Goal: Communication & Community: Answer question/provide support

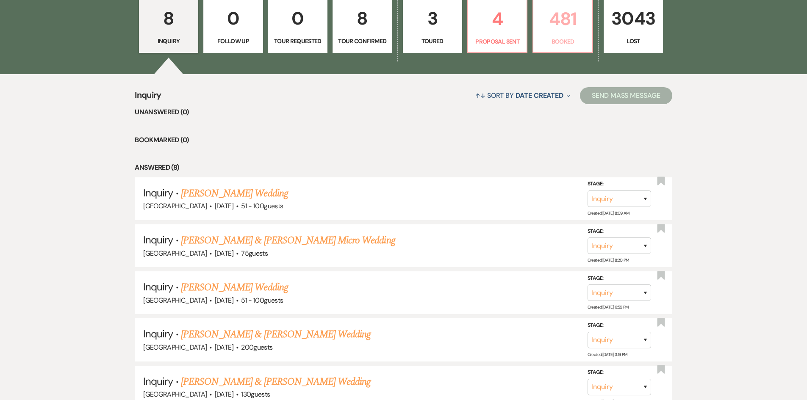
click at [552, 50] on link "481 Booked" at bounding box center [563, 25] width 60 height 55
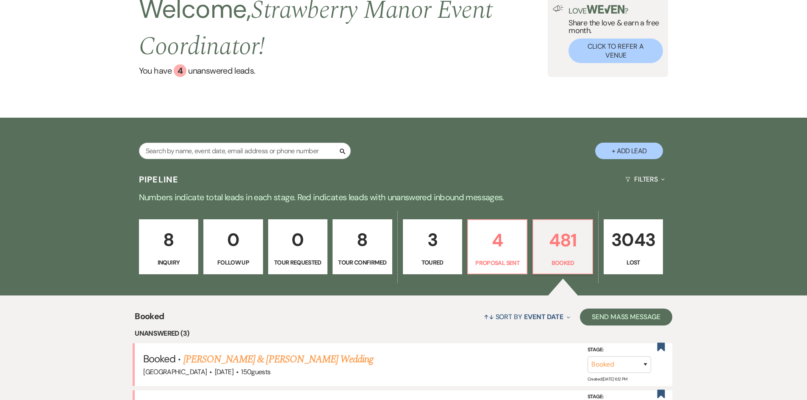
scroll to position [292, 0]
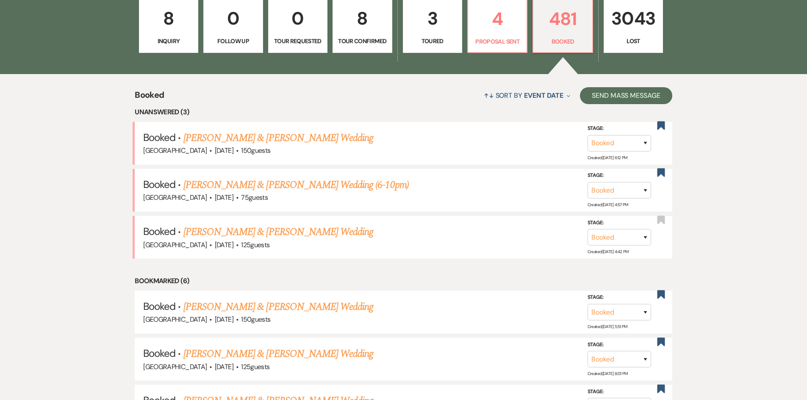
click at [483, 169] on li "Booked · Jonathan Sebold & Chloe Thompson's Wedding (6-10pm) Strawberry Manor ·…" at bounding box center [404, 190] width 538 height 43
click at [507, 169] on li "Booked · Jonathan Sebold & Chloe Thompson's Wedding (6-10pm) Strawberry Manor ·…" at bounding box center [404, 190] width 538 height 43
click at [487, 122] on li "Booked · Blake Villars & Caroline Oseguera's Wedding Strawberry Manor · Apr 3, …" at bounding box center [404, 143] width 538 height 43
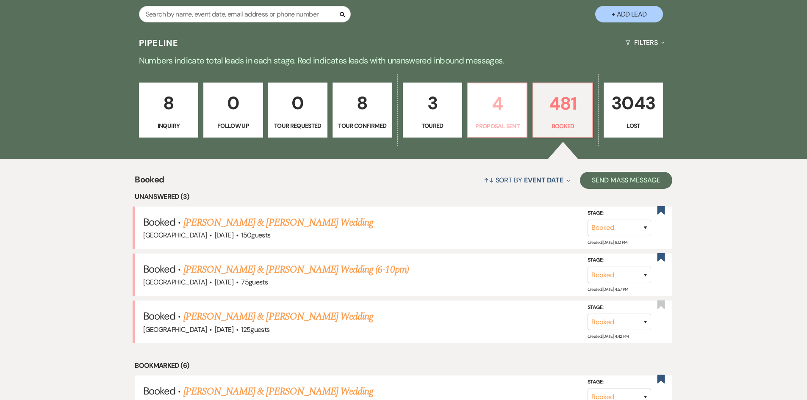
click at [503, 125] on p "Proposal Sent" at bounding box center [497, 126] width 48 height 9
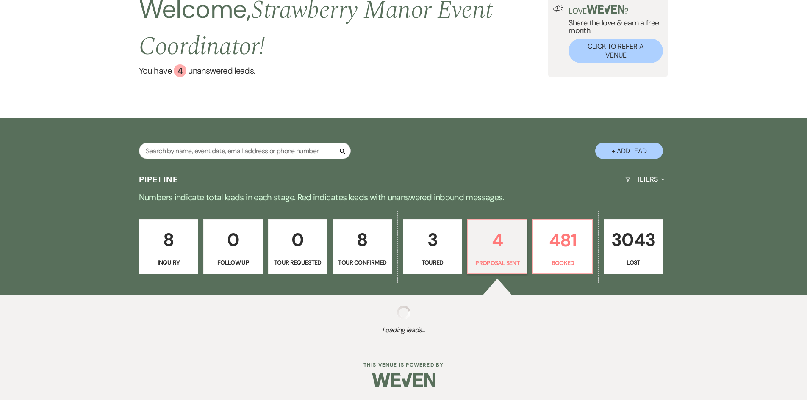
scroll to position [208, 0]
select select "6"
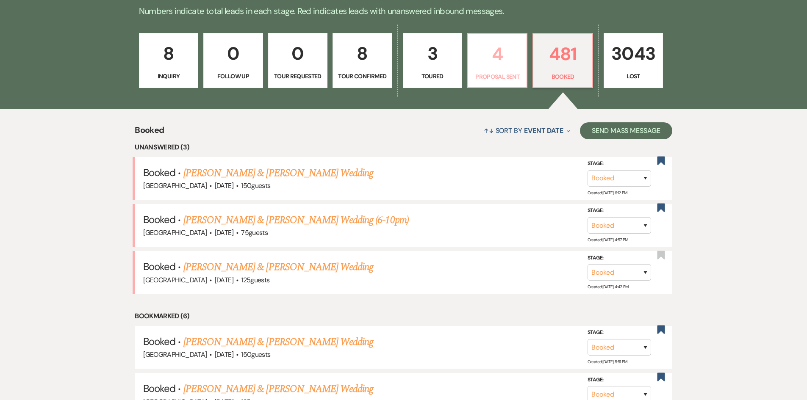
click at [516, 64] on p "4" at bounding box center [497, 54] width 48 height 28
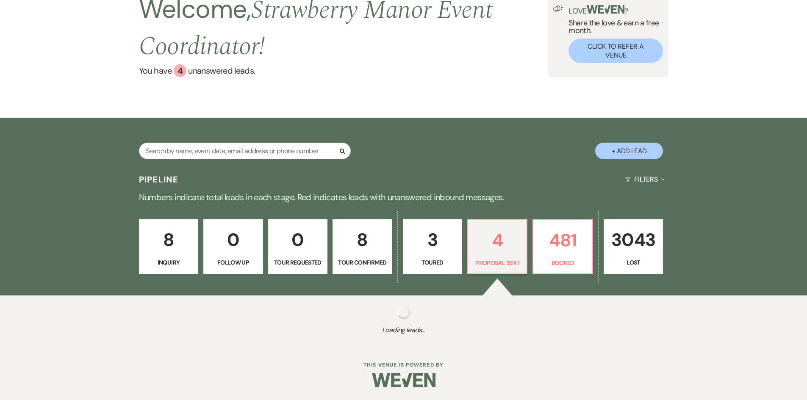
select select "6"
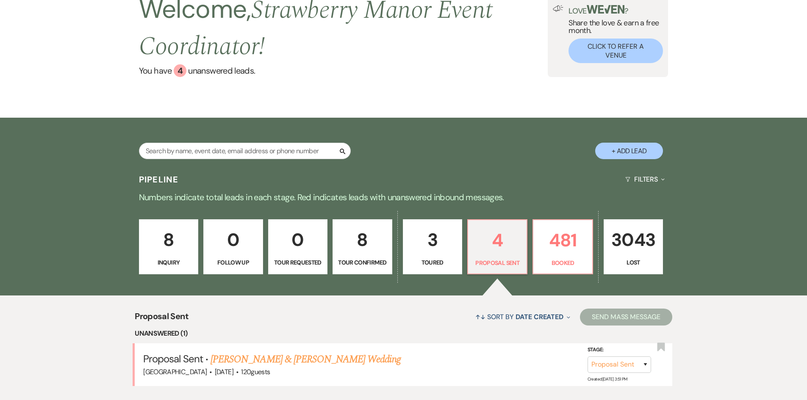
scroll to position [257, 0]
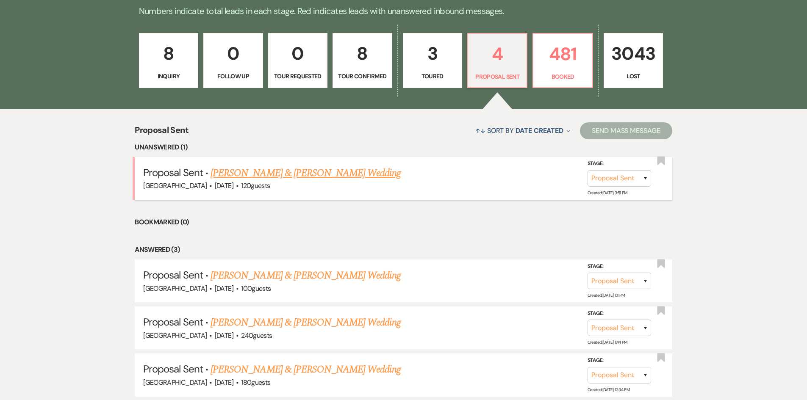
click at [280, 175] on link "[PERSON_NAME] & [PERSON_NAME] Wedding" at bounding box center [306, 173] width 190 height 15
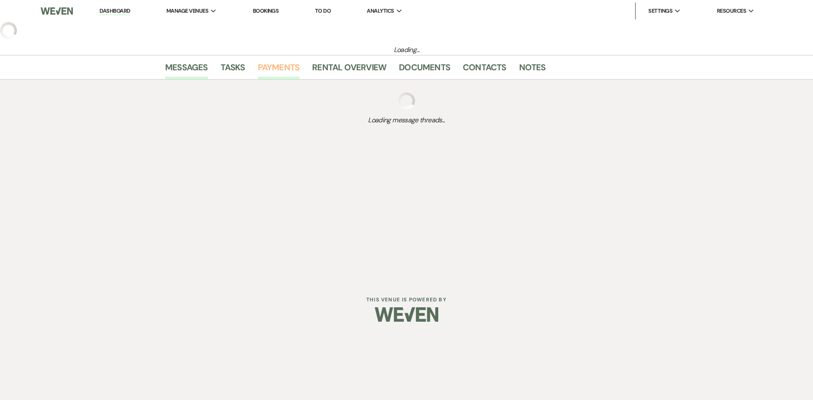
select select "6"
select select "5"
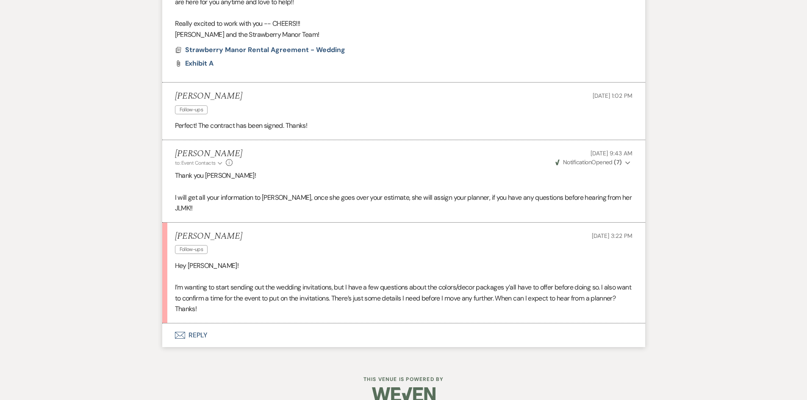
scroll to position [3236, 0]
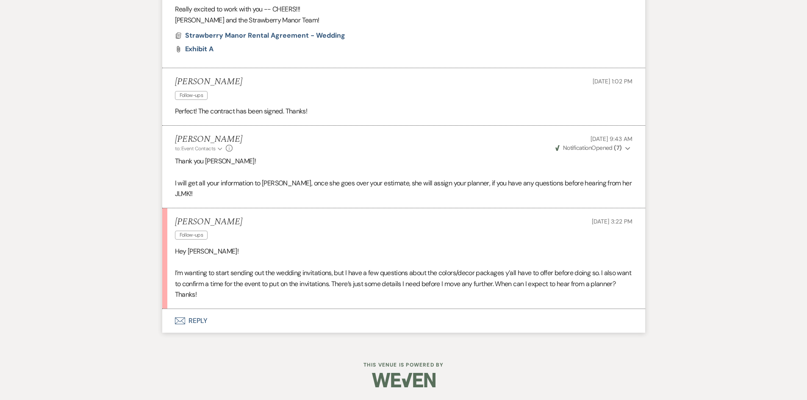
click at [202, 320] on button "Envelope Reply" at bounding box center [403, 321] width 483 height 24
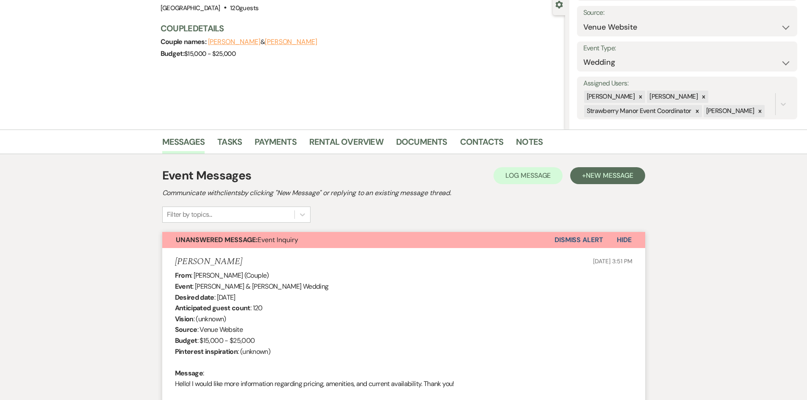
scroll to position [0, 0]
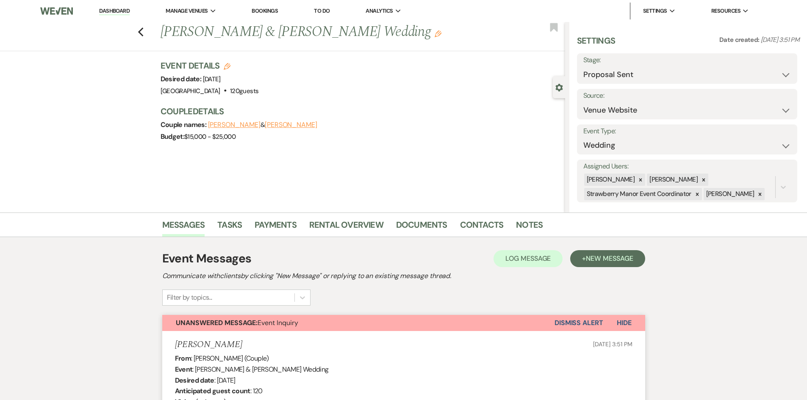
click at [119, 11] on link "Dashboard" at bounding box center [114, 11] width 31 height 8
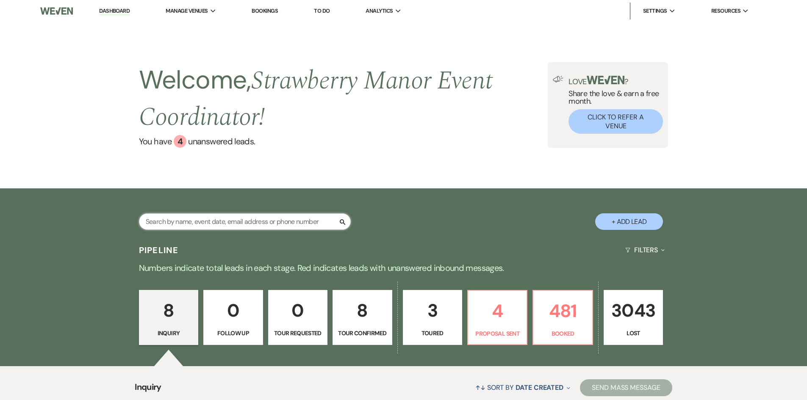
click at [239, 220] on input "text" at bounding box center [245, 222] width 212 height 17
type input "viscar"
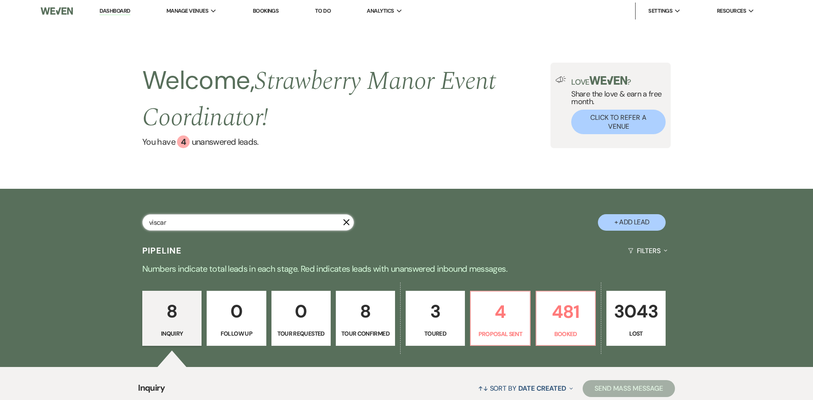
select select "8"
select select "4"
select select "6"
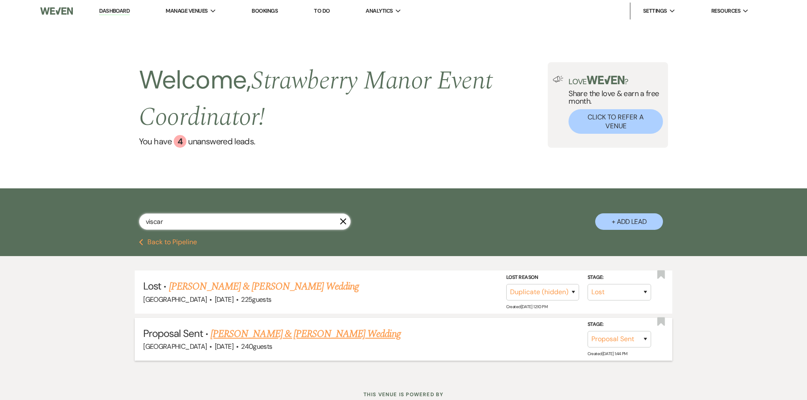
type input "viscar"
click at [276, 337] on link "[PERSON_NAME] & [PERSON_NAME] Wedding" at bounding box center [306, 334] width 190 height 15
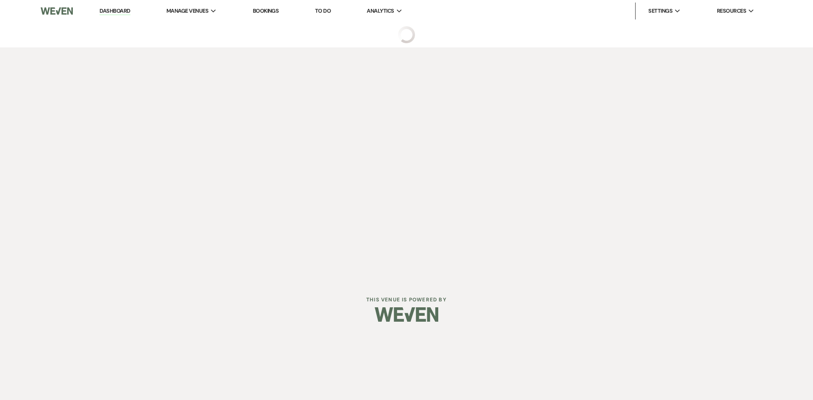
select select "6"
select select "5"
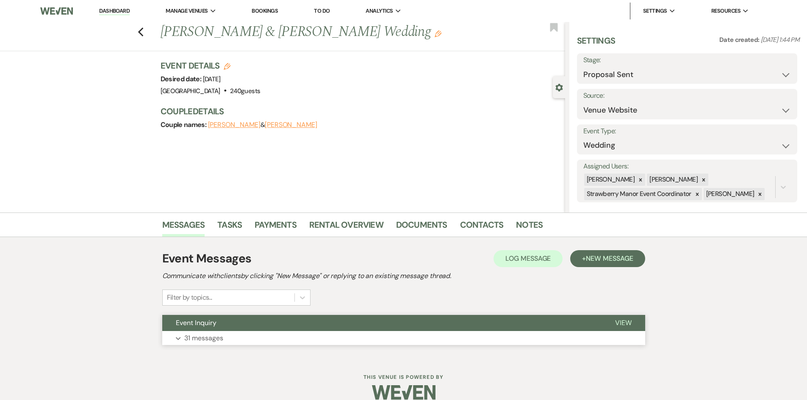
click at [238, 342] on button "Expand 31 messages" at bounding box center [403, 338] width 483 height 14
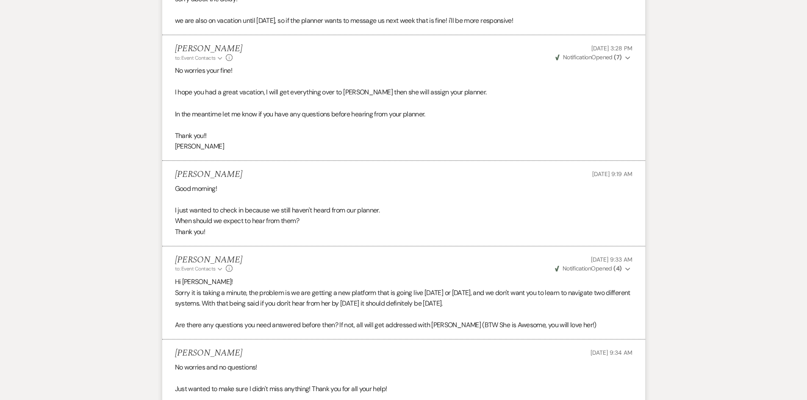
scroll to position [3833, 0]
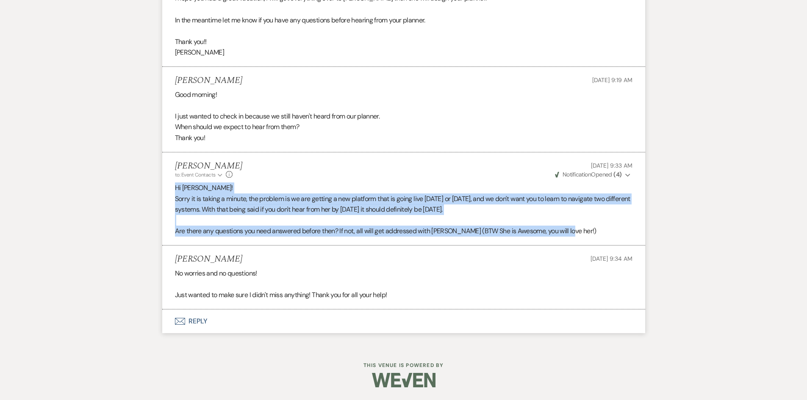
drag, startPoint x: 172, startPoint y: 191, endPoint x: 590, endPoint y: 228, distance: 419.4
click at [590, 228] on li "[PERSON_NAME] to: Event Contacts Expand Info [DATE] 9:33 AM Weven Check Notific…" at bounding box center [403, 199] width 483 height 93
copy div "Hi [PERSON_NAME]! Sorry it is taking a minute, the problem is we are getting a …"
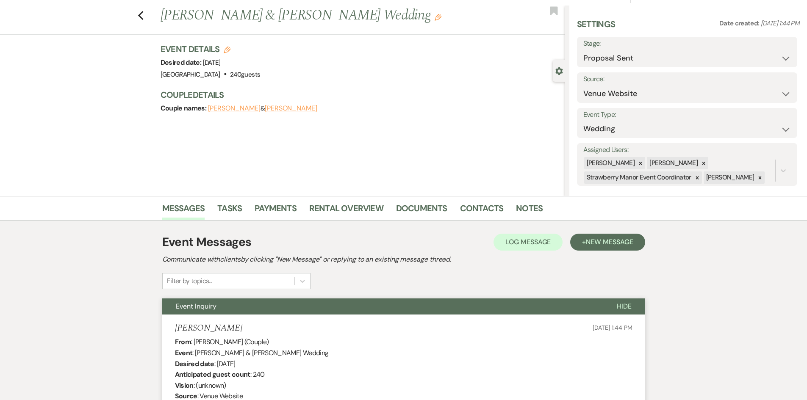
scroll to position [0, 0]
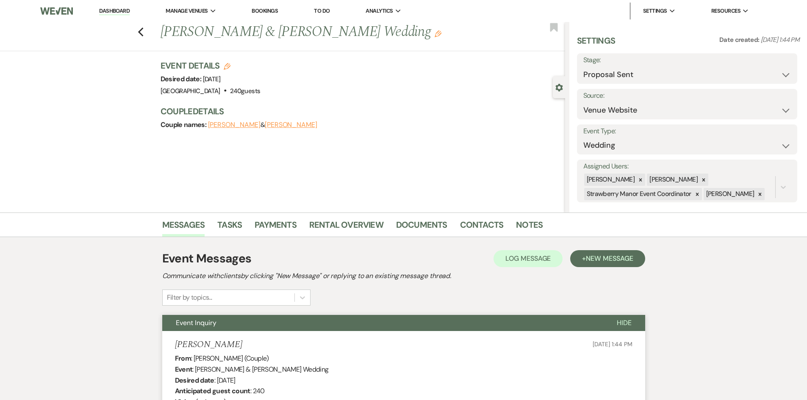
click at [118, 16] on li "Dashboard" at bounding box center [114, 11] width 39 height 17
click at [117, 10] on link "Dashboard" at bounding box center [114, 11] width 31 height 8
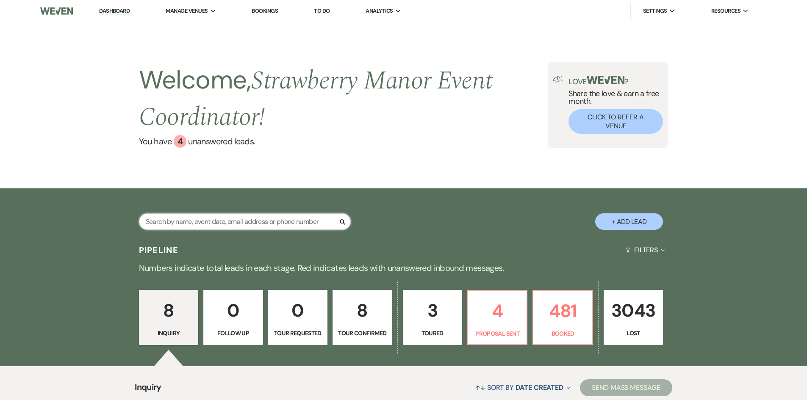
click at [297, 225] on input "text" at bounding box center [245, 222] width 212 height 17
type input "[PERSON_NAME]"
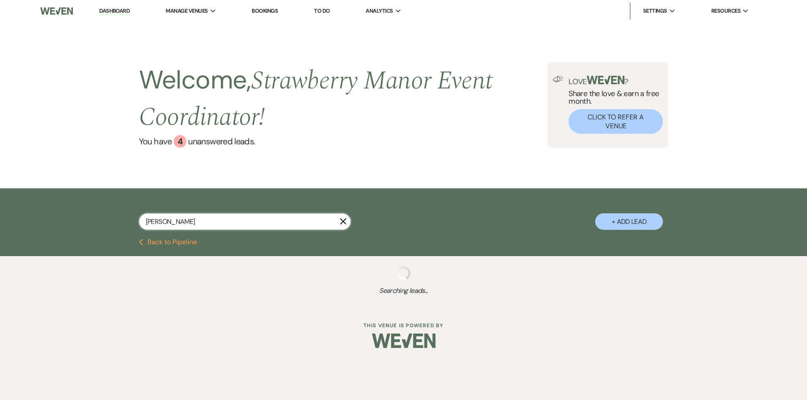
select select "6"
select select "8"
select select "5"
select select "8"
select select "5"
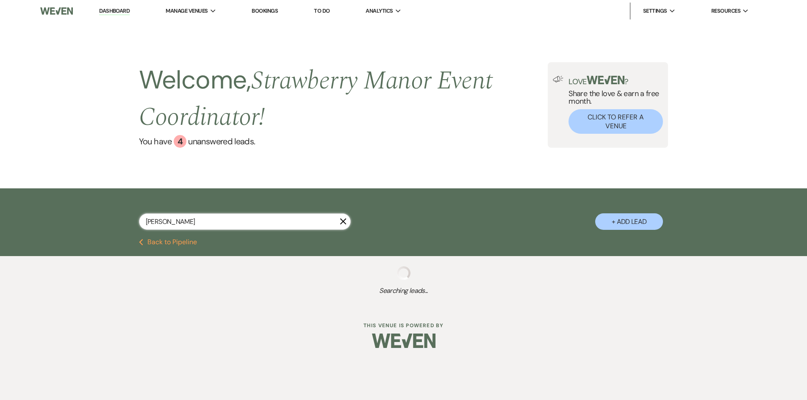
select select "8"
select select "5"
select select "8"
select select "5"
select select "8"
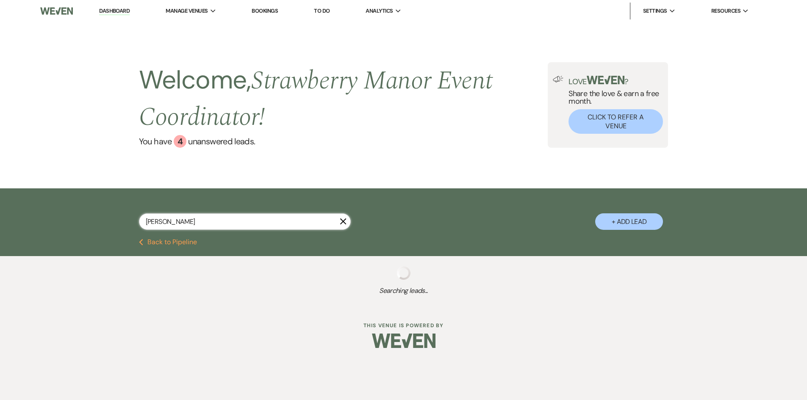
select select "5"
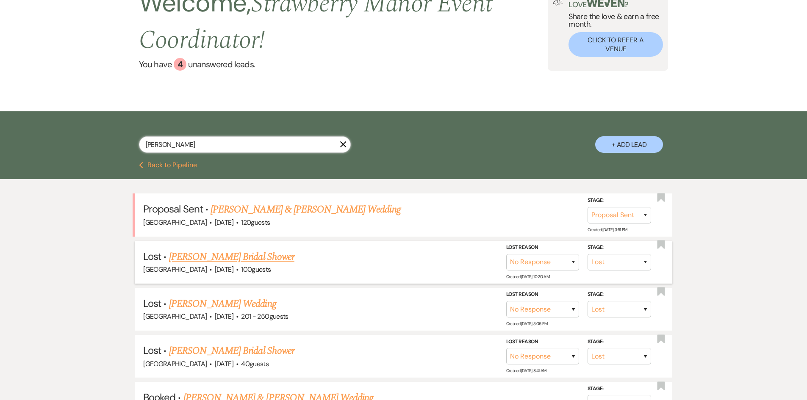
scroll to position [85, 0]
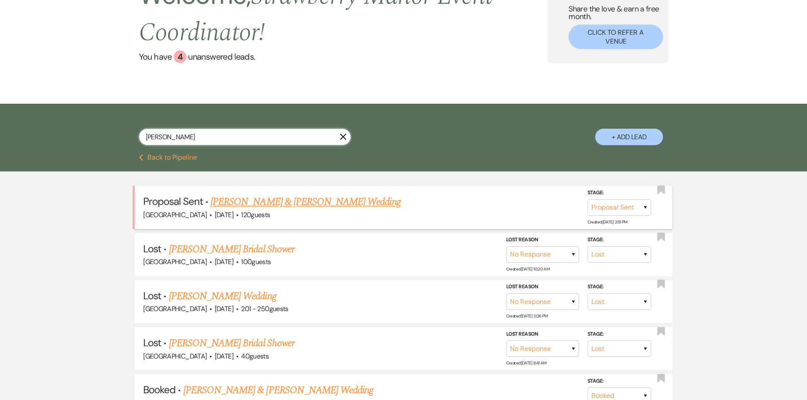
type input "[PERSON_NAME]"
click at [303, 205] on link "[PERSON_NAME] & [PERSON_NAME] Wedding" at bounding box center [306, 201] width 190 height 15
select select "6"
select select "5"
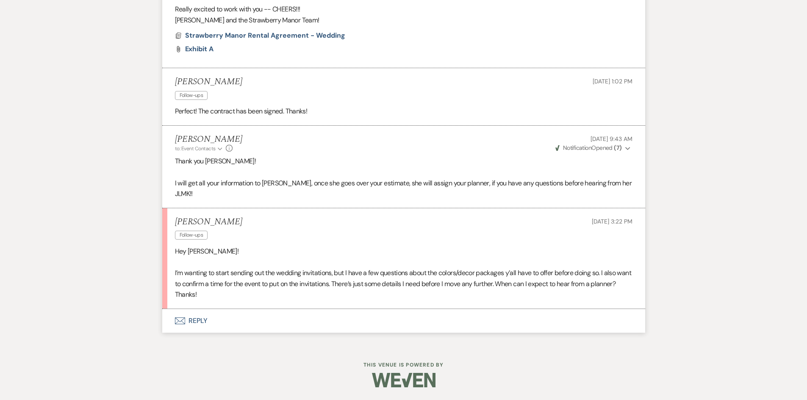
click at [192, 315] on button "Envelope Reply" at bounding box center [403, 321] width 483 height 24
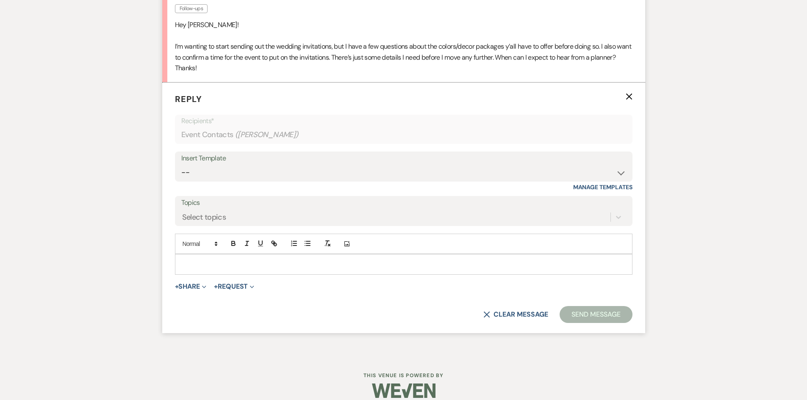
scroll to position [3470, 0]
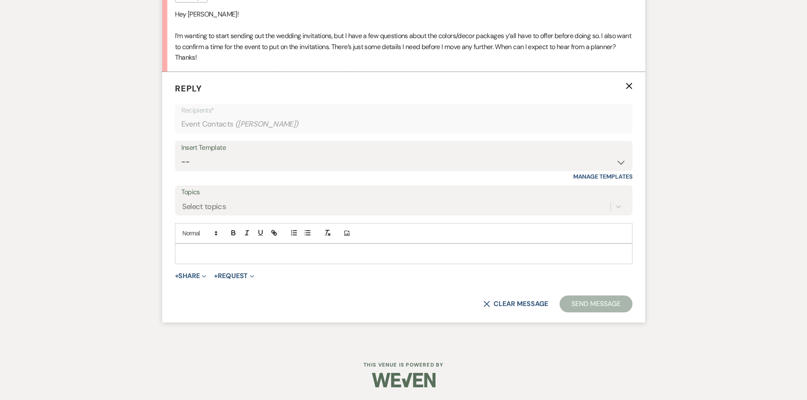
click at [215, 257] on p at bounding box center [404, 253] width 444 height 9
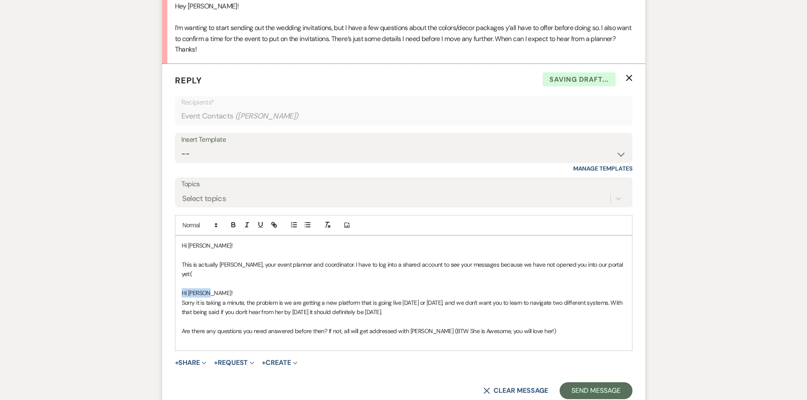
drag, startPoint x: 208, startPoint y: 294, endPoint x: 175, endPoint y: 295, distance: 32.6
click at [175, 295] on div "Hi [PERSON_NAME]! This is actually [PERSON_NAME], your event planner and coordi…" at bounding box center [403, 293] width 457 height 114
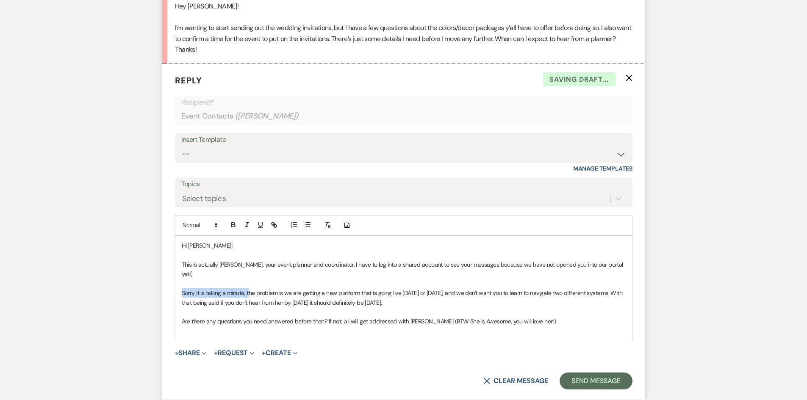
drag, startPoint x: 248, startPoint y: 294, endPoint x: 192, endPoint y: 291, distance: 56.5
click at [179, 289] on div "Hi [PERSON_NAME]! This is actually [PERSON_NAME], your event planner and coordi…" at bounding box center [403, 288] width 457 height 105
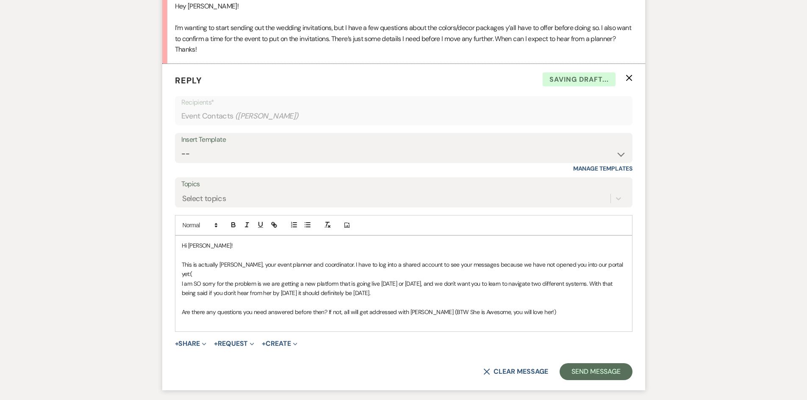
click at [232, 286] on p "I am SO sorry for the problem is we are getting a new platform that is going li…" at bounding box center [404, 288] width 444 height 19
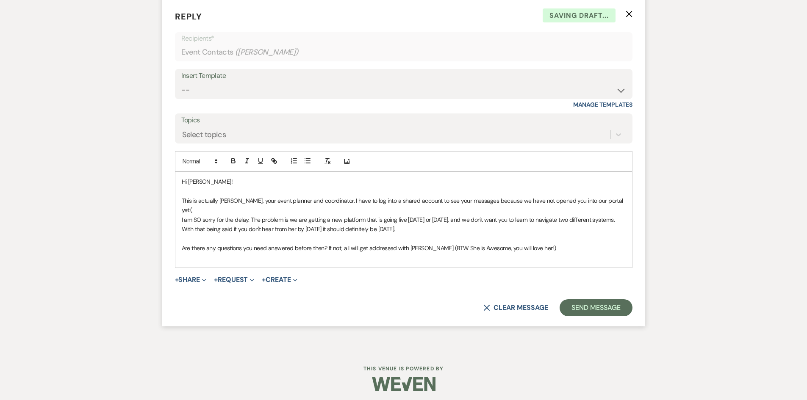
scroll to position [3539, 0]
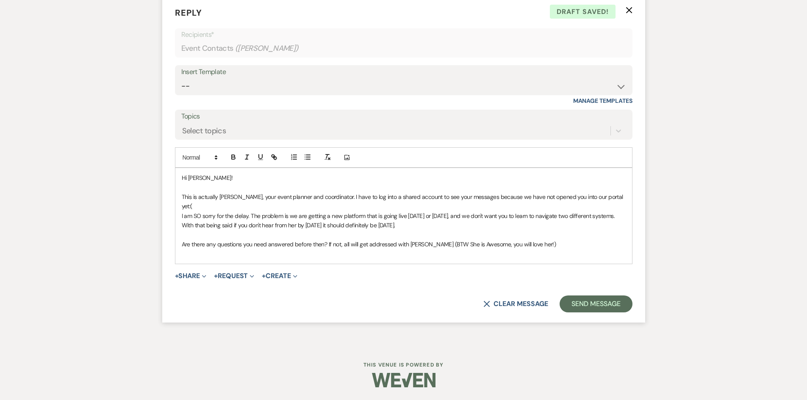
drag, startPoint x: 411, startPoint y: 228, endPoint x: 178, endPoint y: 225, distance: 233.0
click at [178, 225] on div "Hi [PERSON_NAME]! This is actually [PERSON_NAME], your event planner and coordi…" at bounding box center [403, 216] width 457 height 96
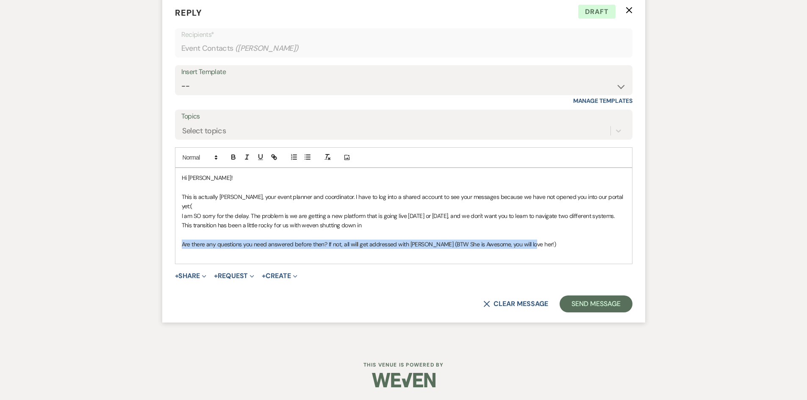
drag, startPoint x: 533, startPoint y: 247, endPoint x: 136, endPoint y: 247, distance: 397.4
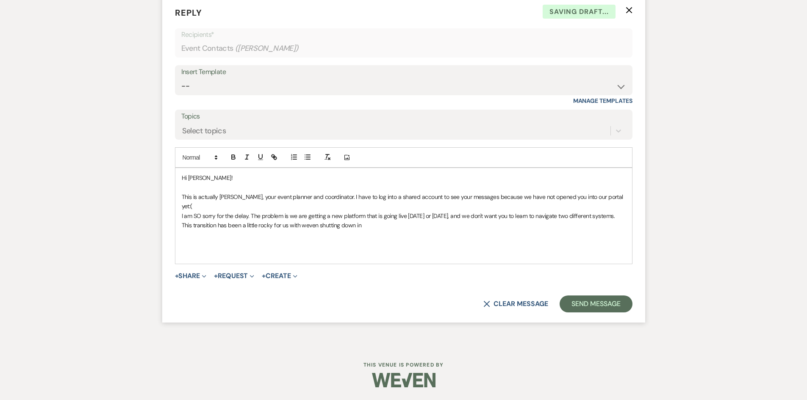
click at [371, 228] on p "I am SO sorry for the delay. The problem is we are getting a new platform that …" at bounding box center [404, 220] width 444 height 19
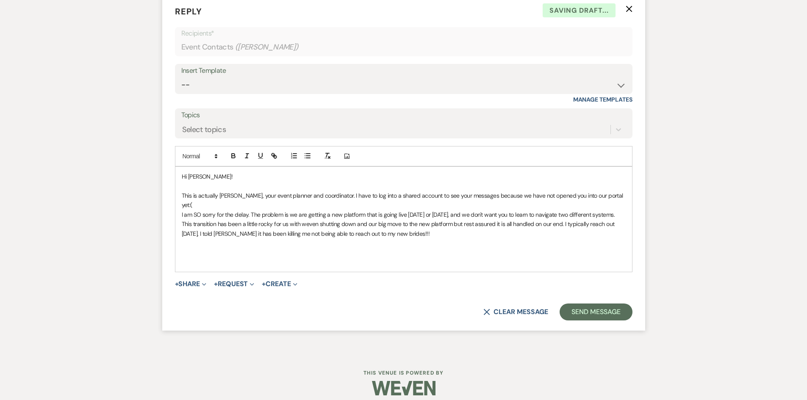
drag, startPoint x: 453, startPoint y: 236, endPoint x: 160, endPoint y: 211, distance: 294.3
copy div "This is actually [PERSON_NAME], your event planner and coordinator. I have to l…"
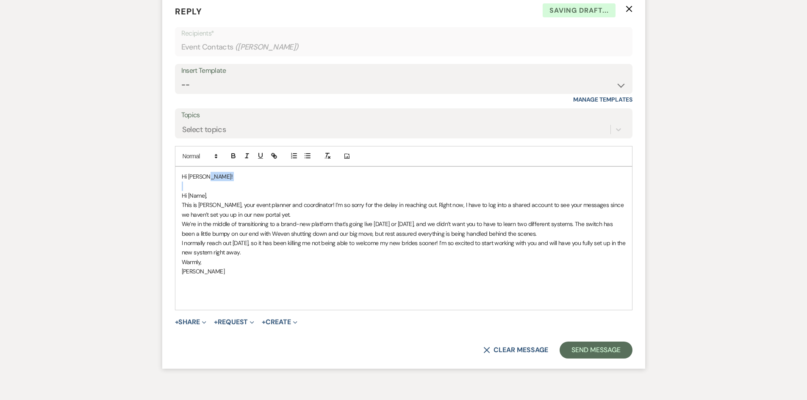
drag, startPoint x: 233, startPoint y: 181, endPoint x: 148, endPoint y: 193, distance: 85.1
drag, startPoint x: 217, startPoint y: 211, endPoint x: 167, endPoint y: 186, distance: 55.7
click at [167, 186] on form "Reply X Saving draft... Recipients* Event Contacts ( [PERSON_NAME] ) Insert Tem…" at bounding box center [403, 182] width 483 height 374
click at [228, 200] on p "Hi [Name]," at bounding box center [404, 195] width 444 height 9
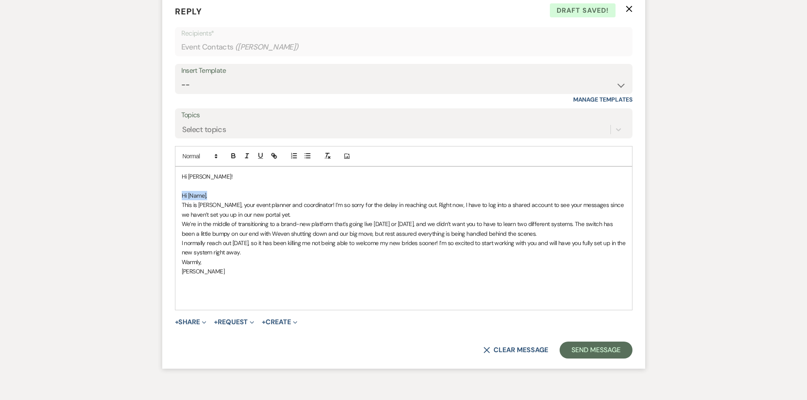
drag, startPoint x: 224, startPoint y: 206, endPoint x: 177, endPoint y: 208, distance: 47.5
click at [177, 208] on div "Hi [PERSON_NAME]! Hi [Name], This is [PERSON_NAME], your event planner and coor…" at bounding box center [403, 238] width 457 height 143
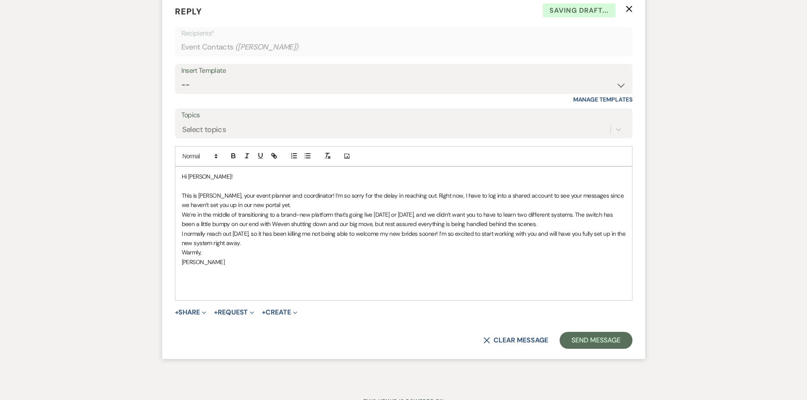
click at [272, 210] on p "This is [PERSON_NAME], your event planner and coordinator! I’m so sorry for the…" at bounding box center [404, 200] width 444 height 19
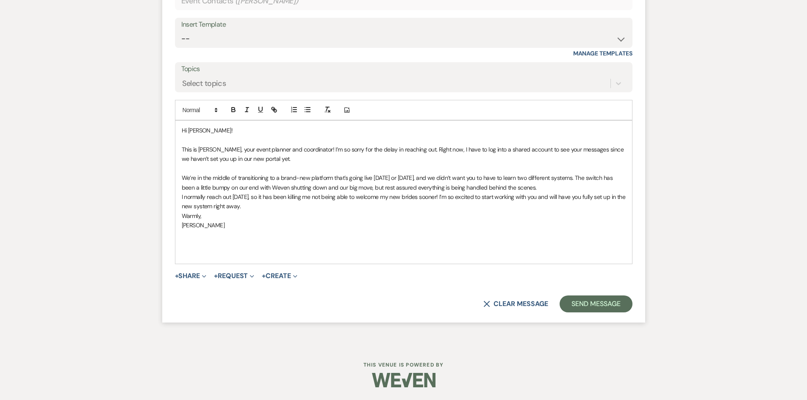
scroll to position [3596, 0]
drag, startPoint x: 303, startPoint y: 144, endPoint x: 306, endPoint y: 155, distance: 10.7
click at [306, 155] on div "Hi [PERSON_NAME]! This is [PERSON_NAME], your event planner and coordinator! I’…" at bounding box center [403, 192] width 457 height 143
click at [321, 167] on p at bounding box center [404, 168] width 444 height 9
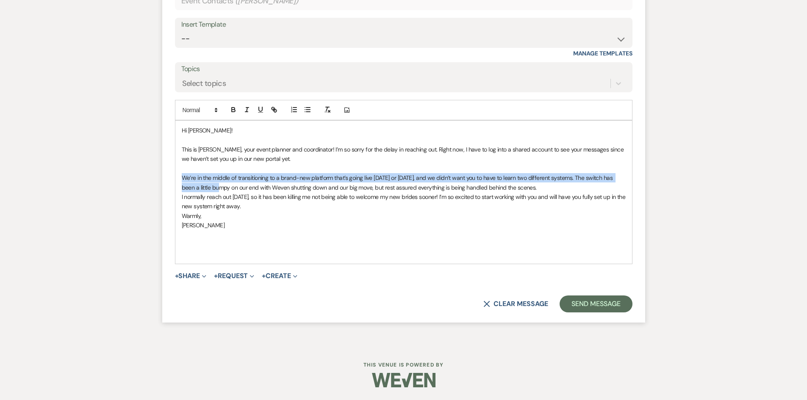
drag, startPoint x: 183, startPoint y: 176, endPoint x: 214, endPoint y: 192, distance: 35.1
click at [214, 192] on p "We’re in the middle of transitioning to a brand-new platform that’s going live …" at bounding box center [404, 182] width 444 height 19
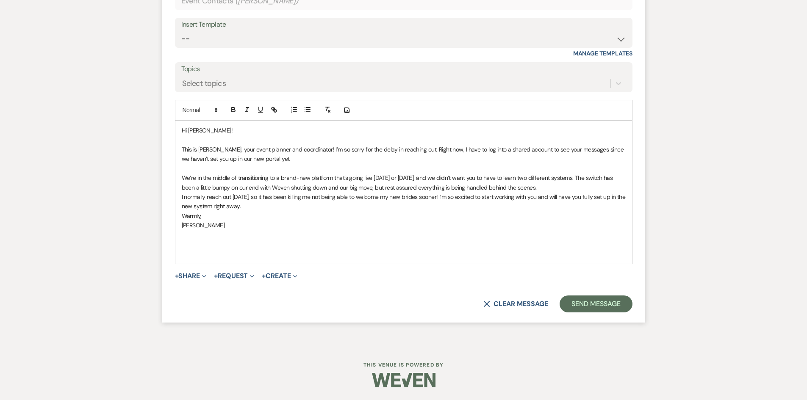
click at [295, 203] on p "I normally reach out [DATE], so it has been killing me not being able to welcom…" at bounding box center [404, 201] width 444 height 19
click at [219, 162] on p "This is [PERSON_NAME], your event planner and coordinator! I’m so sorry for the…" at bounding box center [404, 154] width 444 height 19
click at [255, 157] on p "This is [PERSON_NAME], your event planner and coordinator! I’m so sorry for the…" at bounding box center [404, 154] width 444 height 19
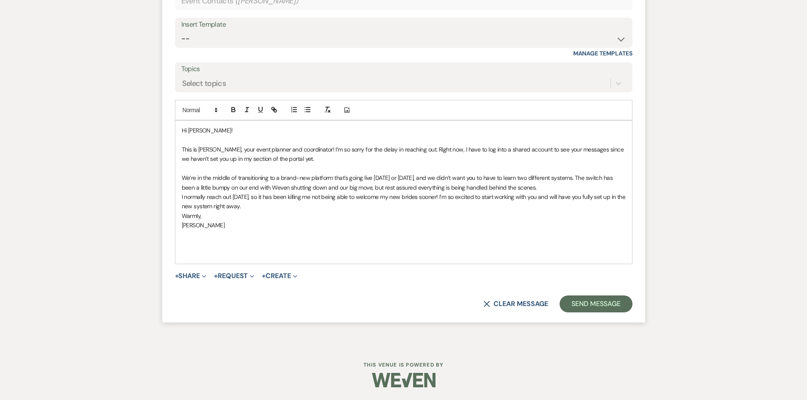
click at [554, 188] on p "We’re in the middle of transitioning to a brand-new platform that’s going live …" at bounding box center [404, 182] width 444 height 19
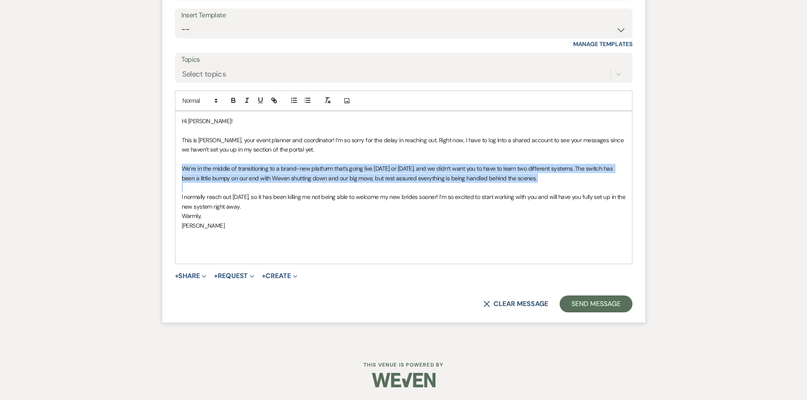
drag, startPoint x: 181, startPoint y: 176, endPoint x: 460, endPoint y: 200, distance: 279.8
click at [460, 200] on div "Hi [PERSON_NAME]! This is [PERSON_NAME], your event planner and coordinator! I’…" at bounding box center [403, 187] width 457 height 153
drag, startPoint x: 555, startPoint y: 193, endPoint x: 552, endPoint y: 188, distance: 5.3
click at [555, 192] on p at bounding box center [404, 187] width 444 height 9
click at [533, 181] on p "We’re in the middle of transitioning to a brand-new platform that’s going live …" at bounding box center [404, 173] width 444 height 19
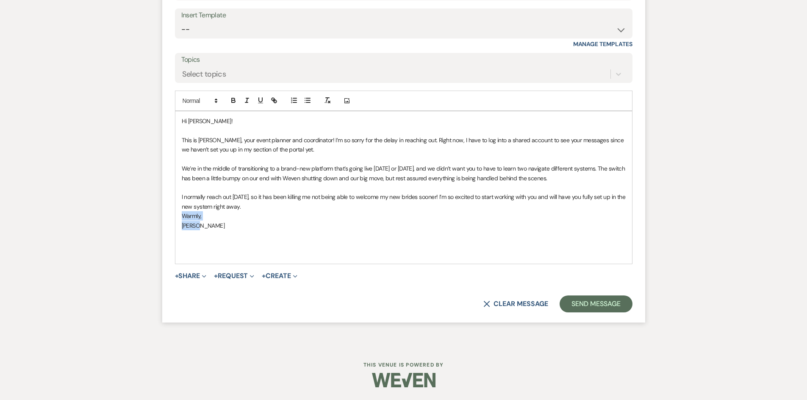
drag, startPoint x: 214, startPoint y: 239, endPoint x: 165, endPoint y: 227, distance: 50.2
click at [165, 227] on form "Reply X Draft Recipients* Event Contacts ( [PERSON_NAME] ) Insert Template -- W…" at bounding box center [403, 130] width 483 height 383
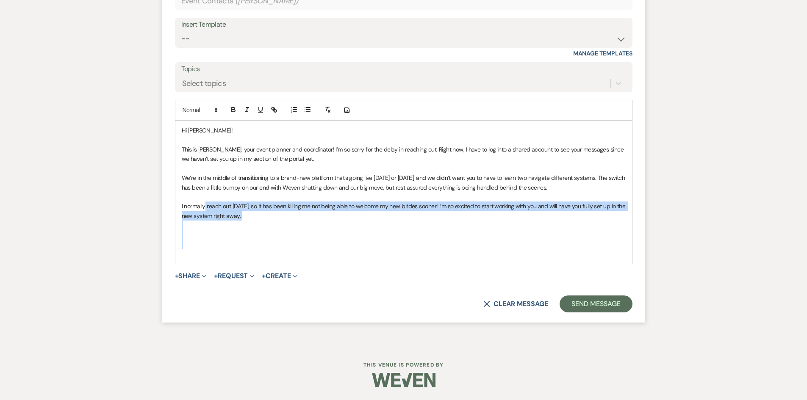
drag, startPoint x: 376, startPoint y: 249, endPoint x: 205, endPoint y: 209, distance: 175.2
click at [205, 209] on div "Hi [PERSON_NAME]! This is [PERSON_NAME], your event planner and coordinator! I’…" at bounding box center [403, 192] width 457 height 143
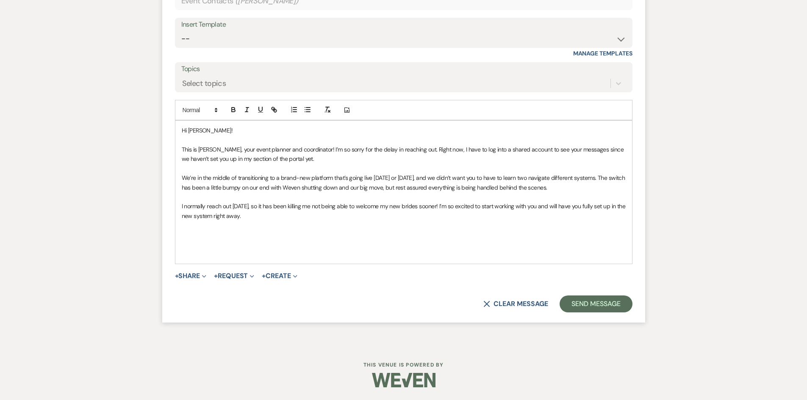
click at [290, 197] on p at bounding box center [404, 196] width 444 height 9
click at [308, 186] on p "We’re in the middle of transitioning to a brand-new platform that’s going live …" at bounding box center [404, 182] width 444 height 19
click at [375, 188] on p "We’re in the middle of transitioning to a brand-new platform that’s going live …" at bounding box center [404, 182] width 444 height 19
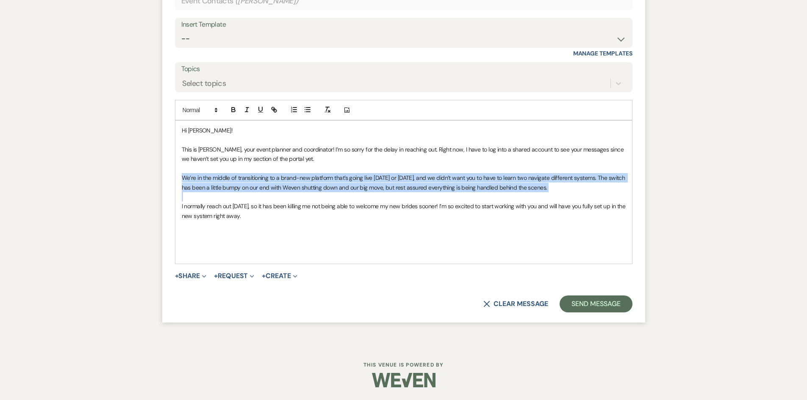
click at [375, 188] on p "We’re in the middle of transitioning to a brand-new platform that’s going live …" at bounding box center [404, 182] width 444 height 19
click at [405, 181] on p "We’re in the middle of transitioning to a brand-new platform that’s going live …" at bounding box center [404, 182] width 444 height 19
click at [552, 186] on p "We’re in the middle of transitioning to a brand-new platform that’s going live …" at bounding box center [404, 182] width 444 height 19
click at [578, 189] on p "We’re in the middle of transitioning to a brand-new platform that’s going live …" at bounding box center [404, 182] width 444 height 19
click at [579, 189] on p "We’re in the middle of transitioning to a brand-new platform that’s going live …" at bounding box center [404, 182] width 444 height 19
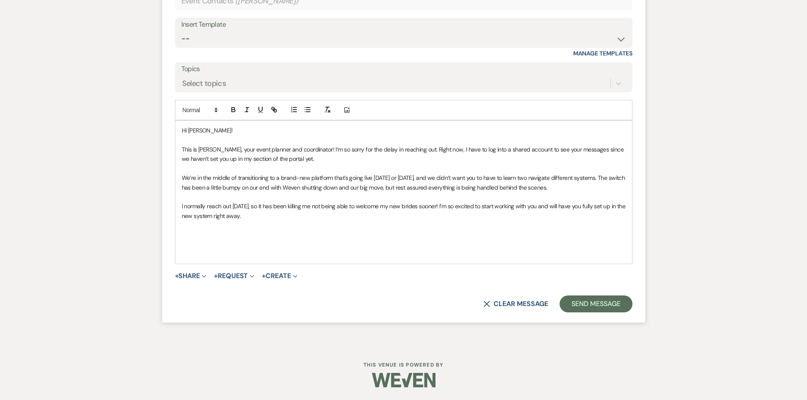
click at [566, 205] on p "I normally reach out [DATE], so it has been killing me not being able to welcom…" at bounding box center [404, 211] width 444 height 19
click at [311, 249] on p at bounding box center [404, 253] width 444 height 9
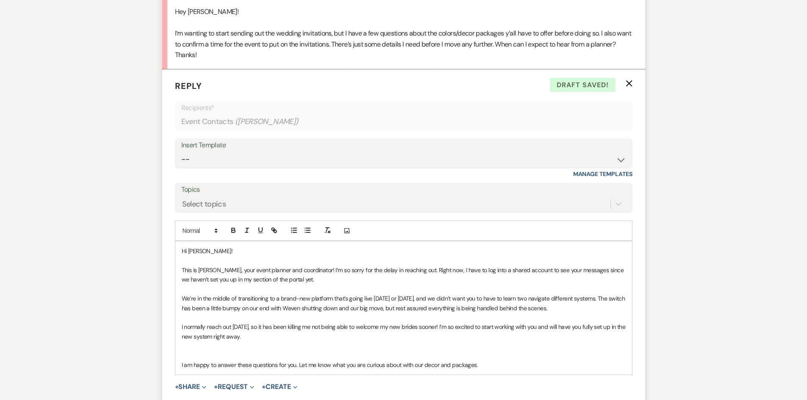
scroll to position [3587, 0]
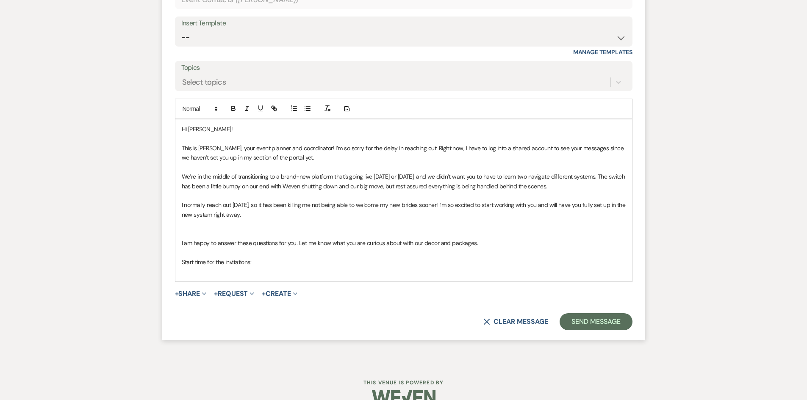
click at [208, 267] on p "Start time for the invitations:" at bounding box center [404, 262] width 444 height 9
click at [230, 112] on icon "button" at bounding box center [234, 109] width 8 height 8
click at [250, 112] on icon "button" at bounding box center [247, 109] width 8 height 8
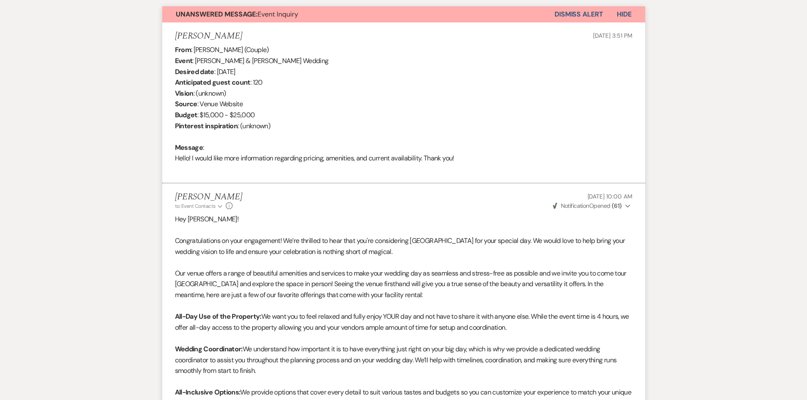
scroll to position [240, 0]
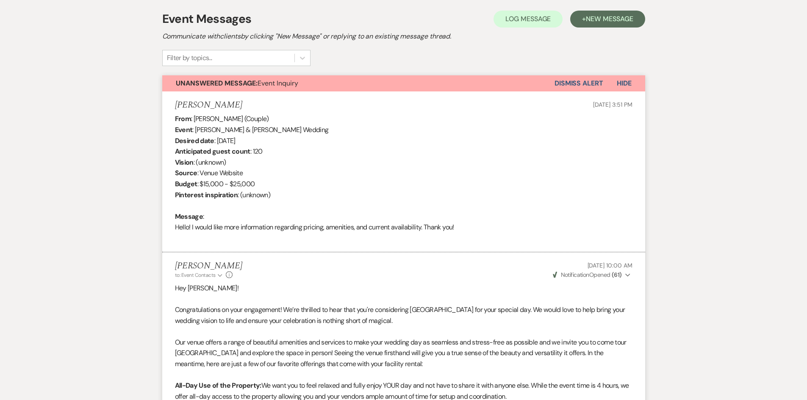
drag, startPoint x: 445, startPoint y: 155, endPoint x: 148, endPoint y: 119, distance: 299.6
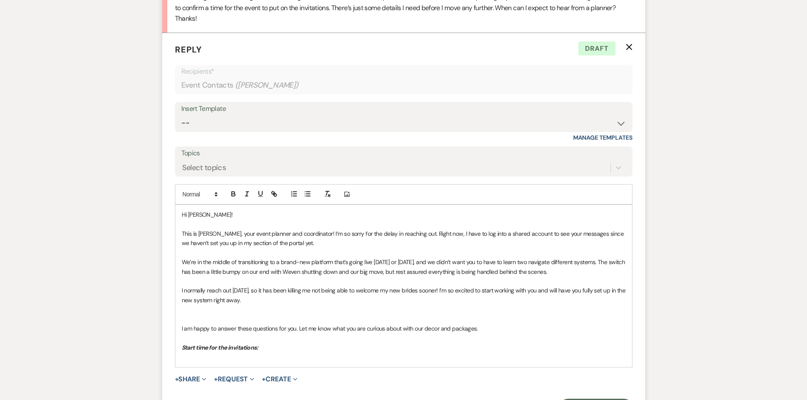
scroll to position [3601, 0]
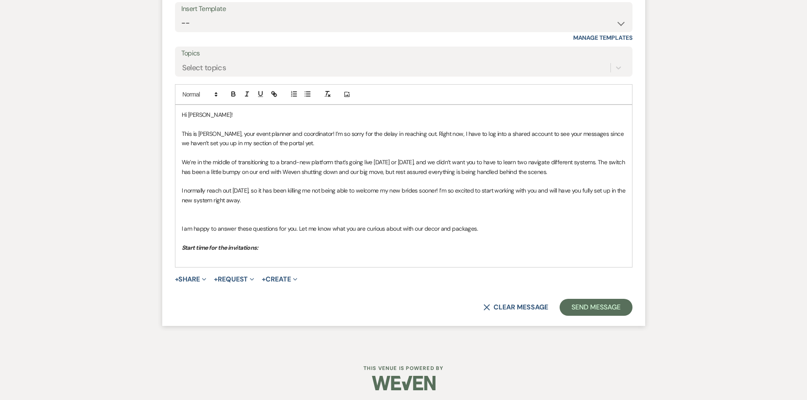
click at [269, 253] on p "Start time for the invitations:" at bounding box center [404, 247] width 444 height 9
click at [244, 253] on p "Start time for the invitations:" at bounding box center [404, 247] width 444 height 9
click at [243, 262] on p at bounding box center [404, 257] width 444 height 9
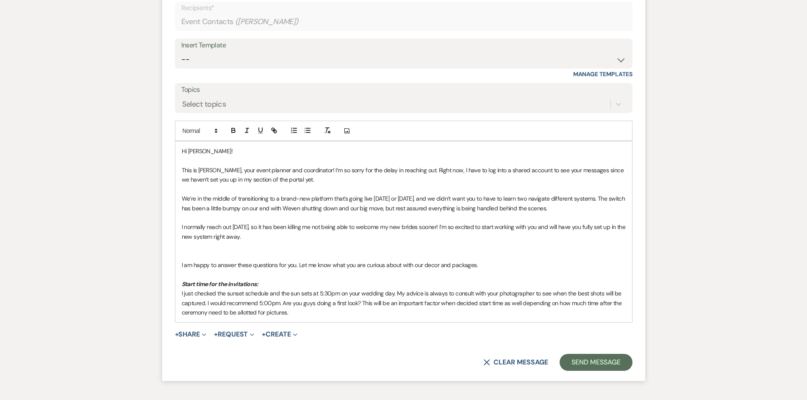
scroll to position [3634, 0]
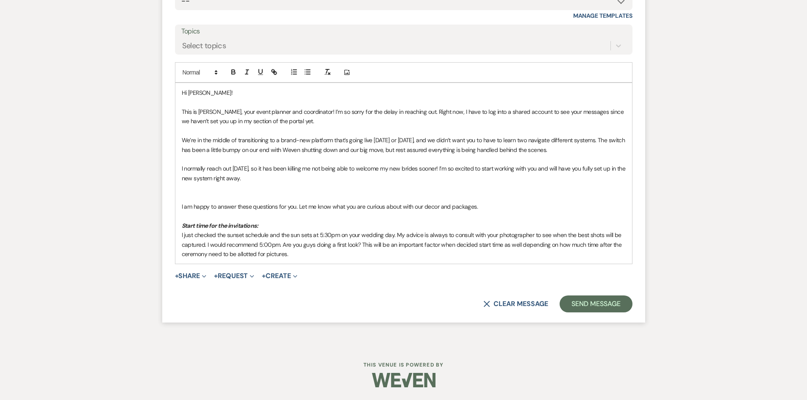
click at [219, 197] on p at bounding box center [404, 197] width 444 height 9
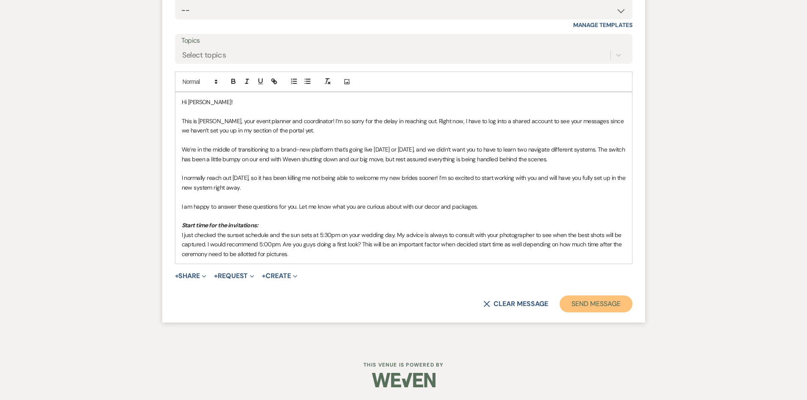
click at [586, 307] on button "Send Message" at bounding box center [596, 304] width 72 height 17
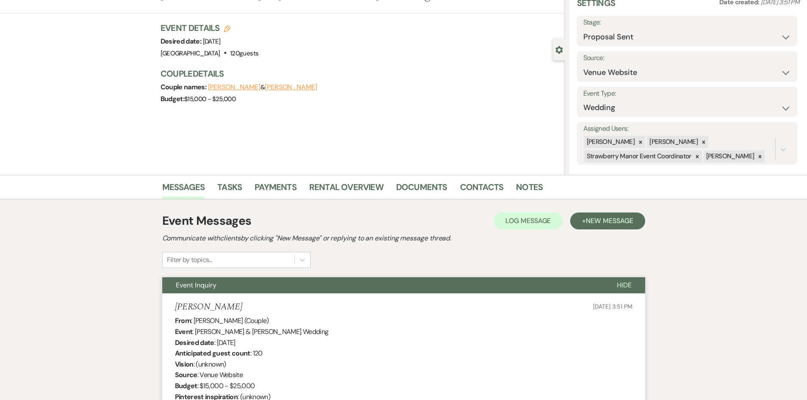
scroll to position [0, 0]
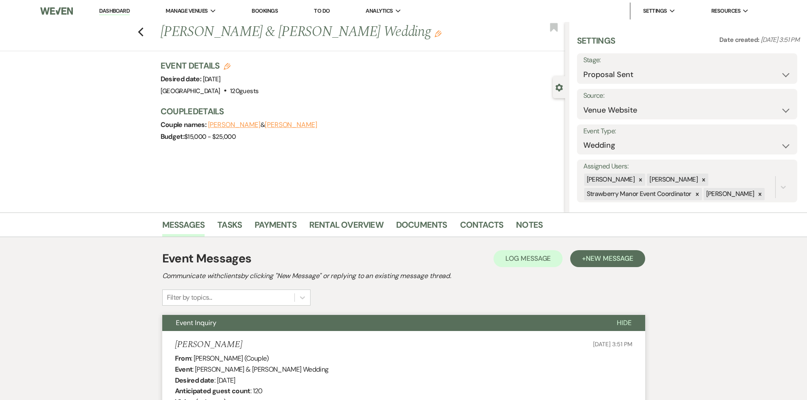
click at [112, 13] on link "Dashboard" at bounding box center [114, 11] width 31 height 8
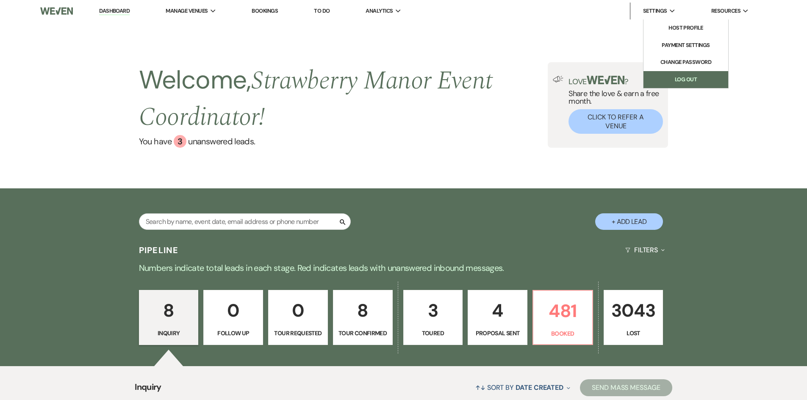
click at [663, 81] on link "Log Out" at bounding box center [686, 79] width 85 height 17
